Goal: Find specific page/section: Find specific page/section

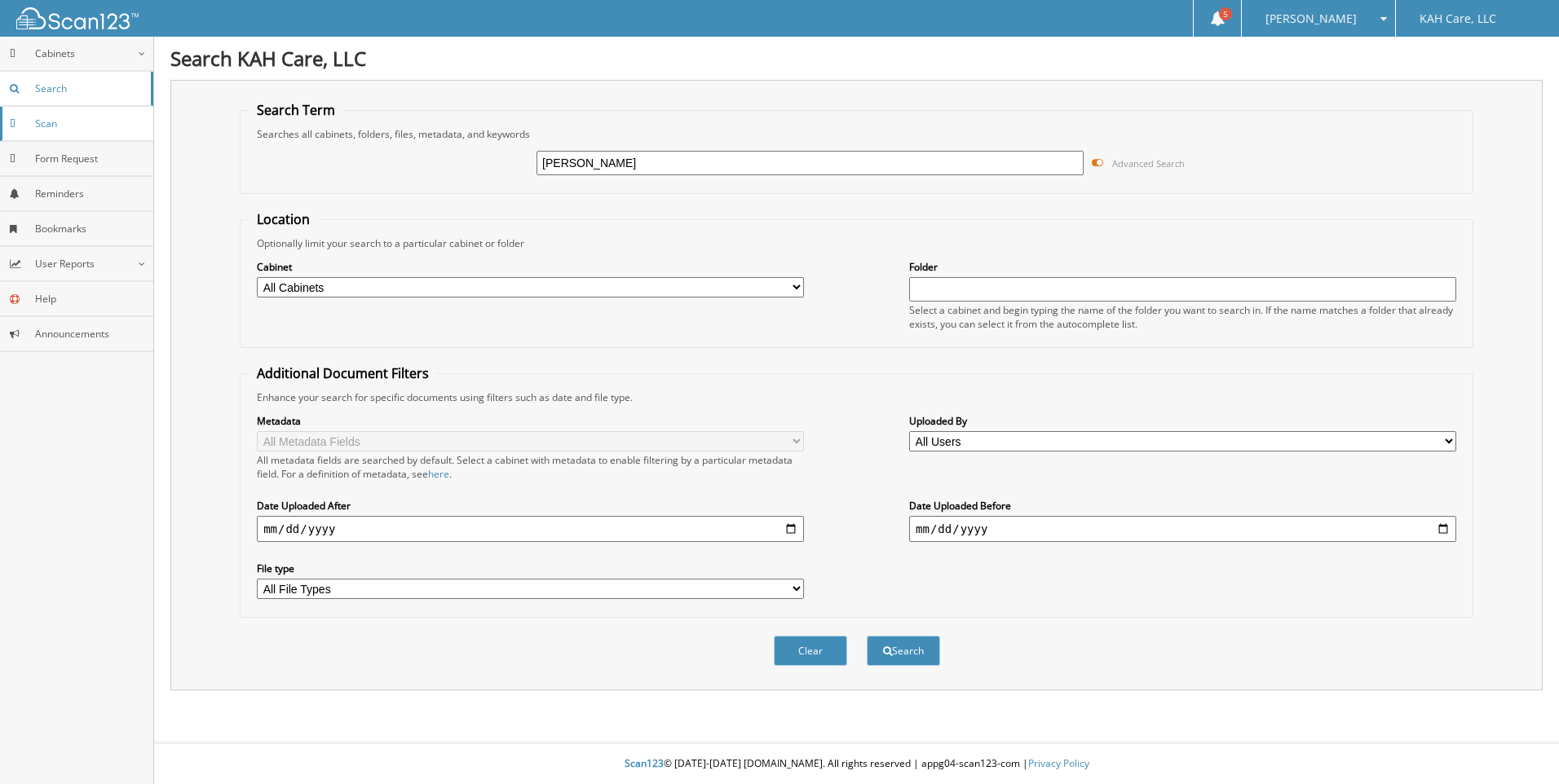
type input "[PERSON_NAME]"
click at [867, 636] on button "Search" at bounding box center [903, 651] width 73 height 30
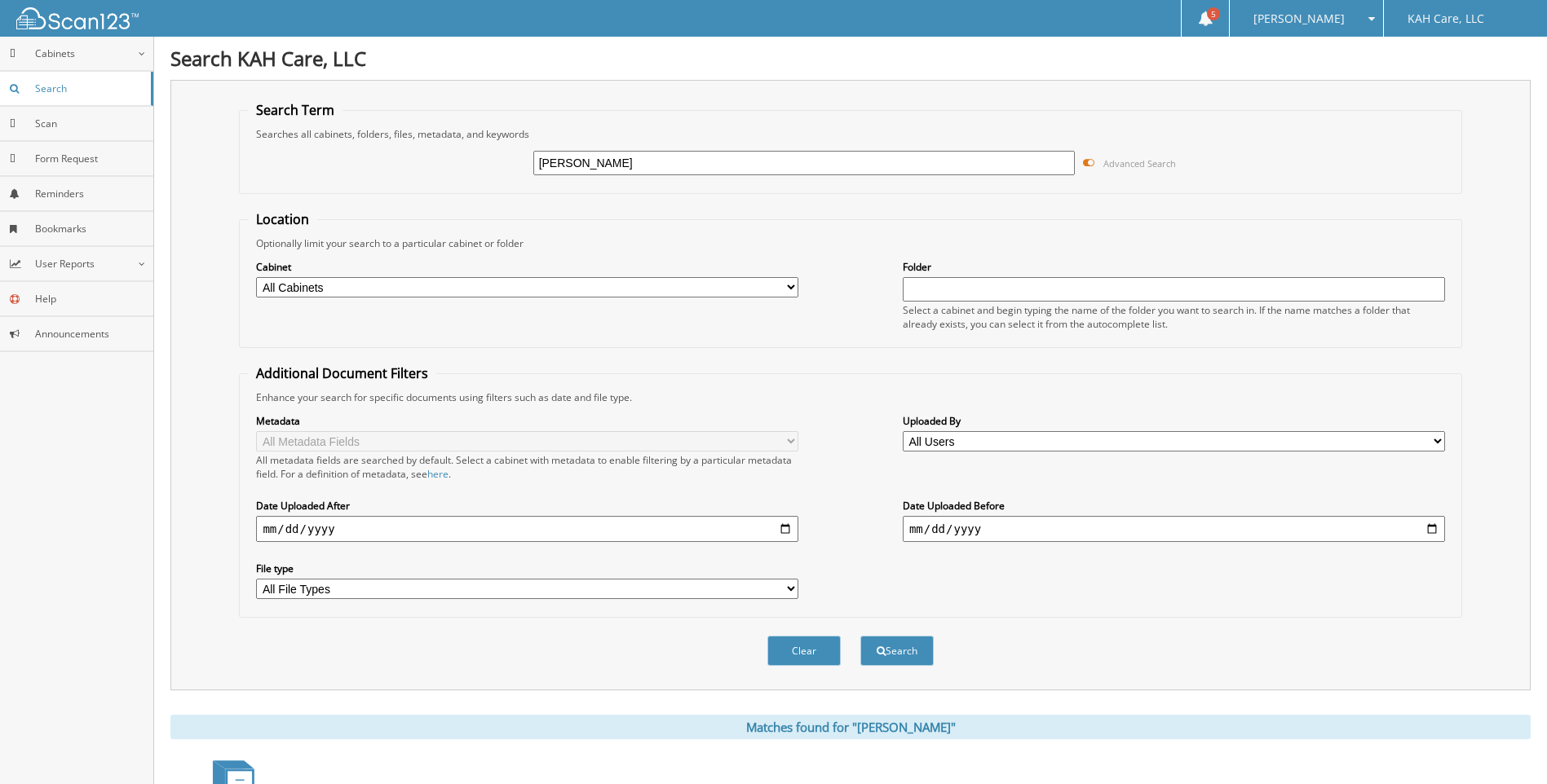
drag, startPoint x: 739, startPoint y: 164, endPoint x: 515, endPoint y: 152, distance: 224.3
click at [515, 152] on div "allison miriam Advanced Search" at bounding box center [850, 162] width 1205 height 44
click at [917, 290] on input "text" at bounding box center [1174, 289] width 543 height 24
type input "miriam allison"
click at [860, 636] on button "Search" at bounding box center [897, 651] width 73 height 30
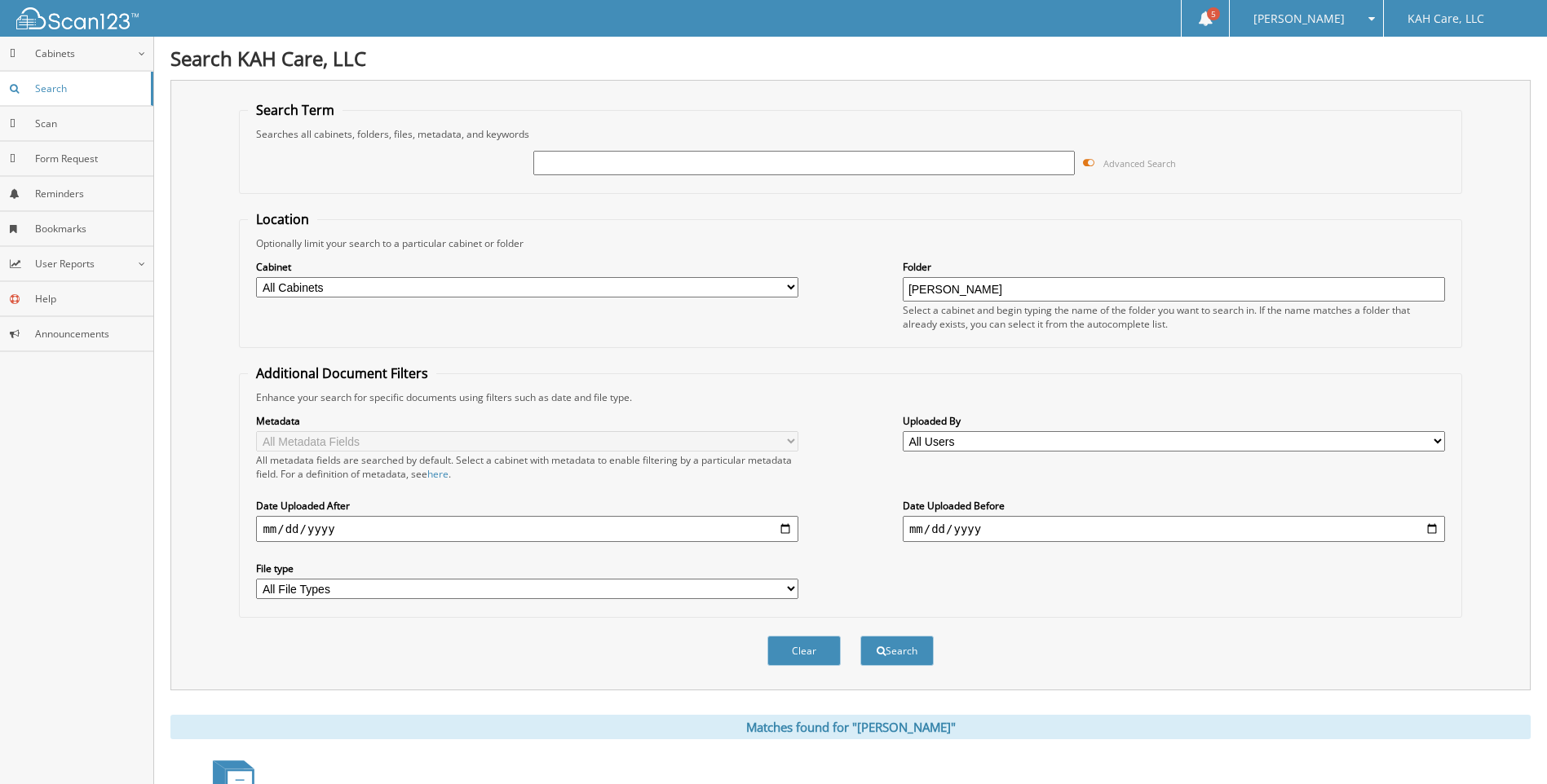
drag, startPoint x: 980, startPoint y: 289, endPoint x: 876, endPoint y: 273, distance: 105.2
click at [876, 273] on div "Cabinet All Cabinets Caregiver - Durham Client - Durham Resources Needs Filing …" at bounding box center [850, 295] width 1205 height 89
click at [102, 16] on img at bounding box center [77, 18] width 122 height 22
